Goal: Task Accomplishment & Management: Complete application form

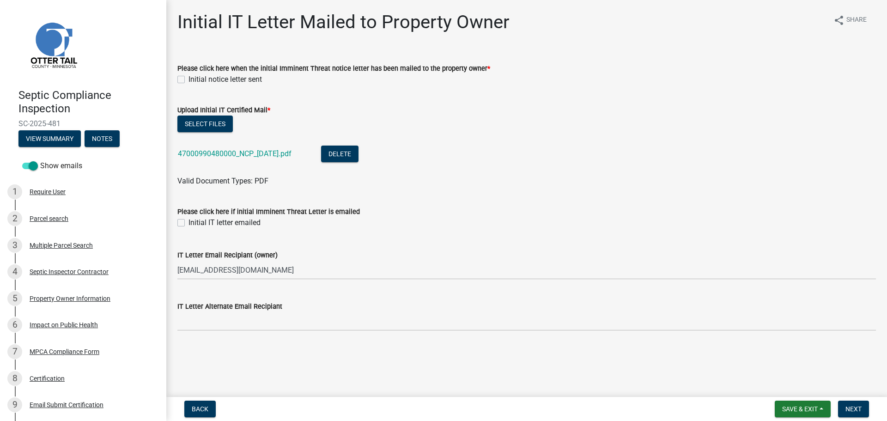
scroll to position [92, 0]
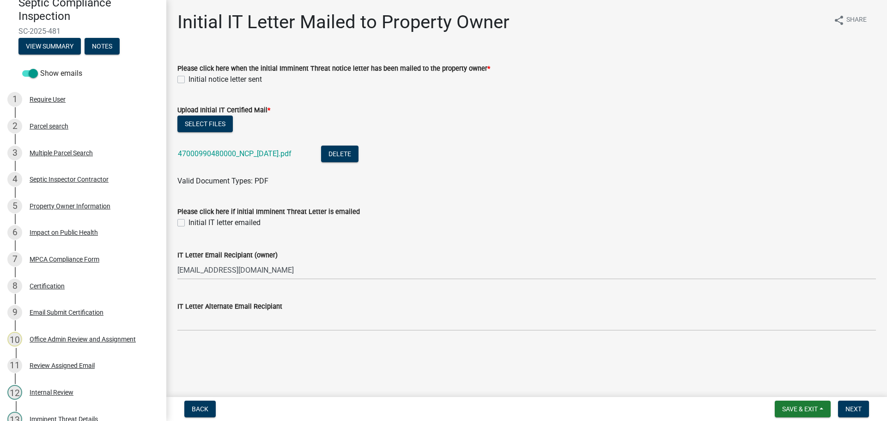
click at [188, 221] on label "Initial IT letter emailed" at bounding box center [224, 222] width 72 height 11
click at [188, 221] on input "Initial IT letter emailed" at bounding box center [191, 220] width 6 height 6
checkbox input "true"
click at [188, 80] on label "Initial notice letter sent" at bounding box center [224, 79] width 73 height 11
click at [188, 80] on input "Initial notice letter sent" at bounding box center [191, 77] width 6 height 6
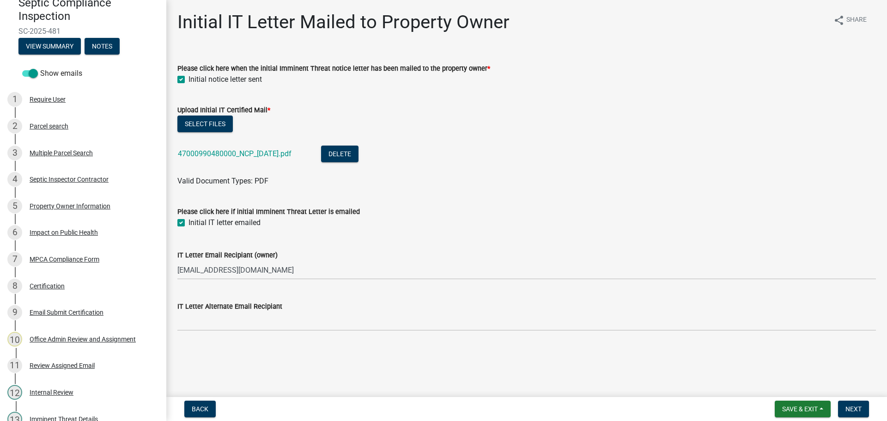
checkbox input "true"
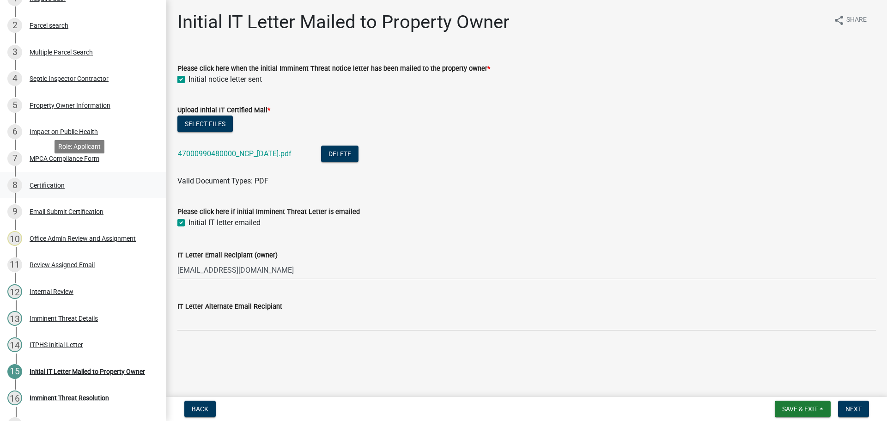
scroll to position [214, 0]
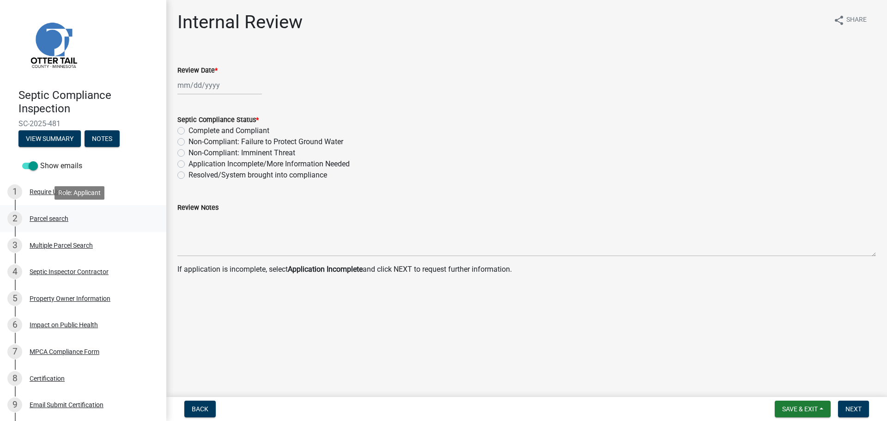
click at [41, 219] on div "Parcel search" at bounding box center [49, 218] width 39 height 6
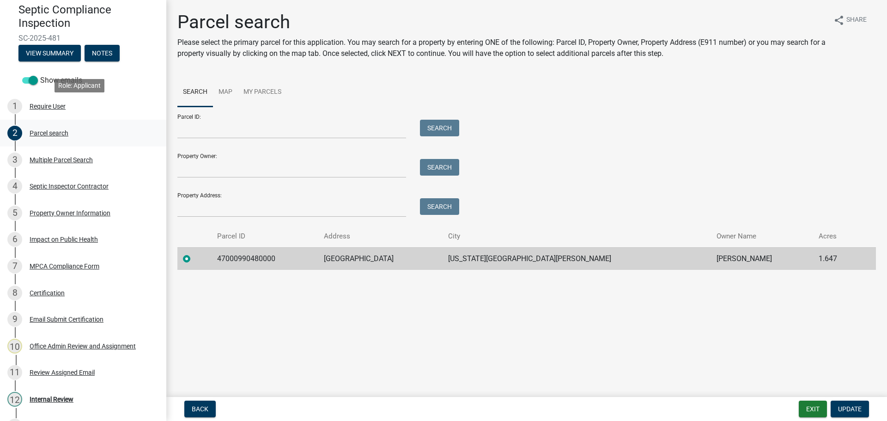
scroll to position [107, 0]
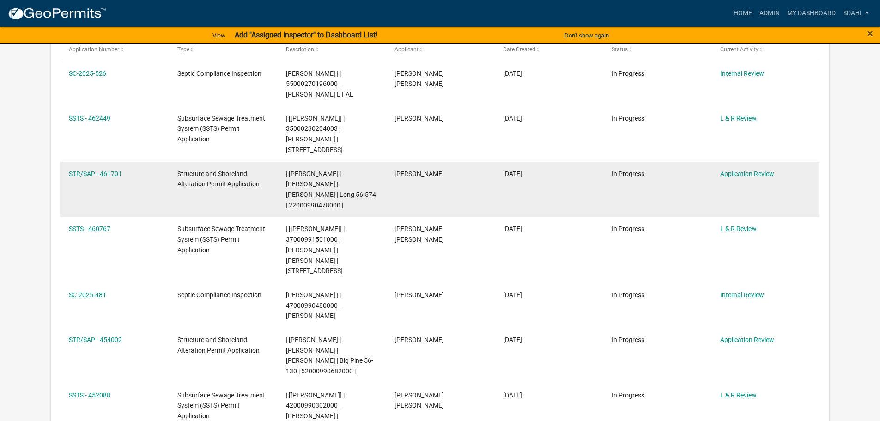
scroll to position [508, 0]
